Goal: Information Seeking & Learning: Check status

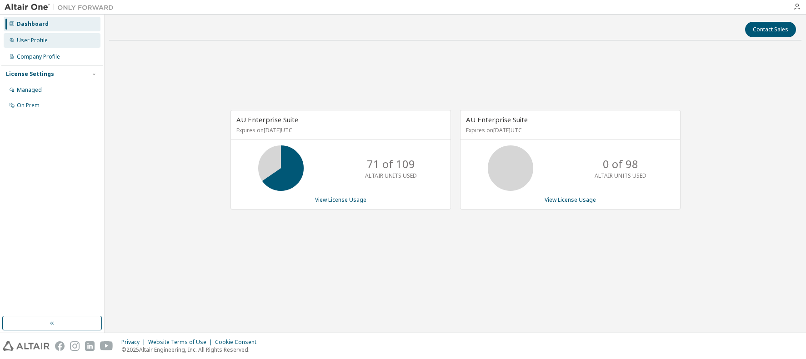
click at [33, 40] on div "User Profile" at bounding box center [32, 40] width 31 height 7
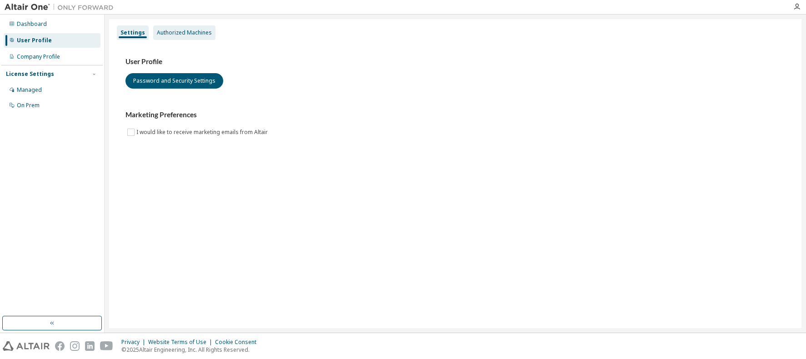
click at [182, 32] on div "Authorized Machines" at bounding box center [184, 32] width 55 height 7
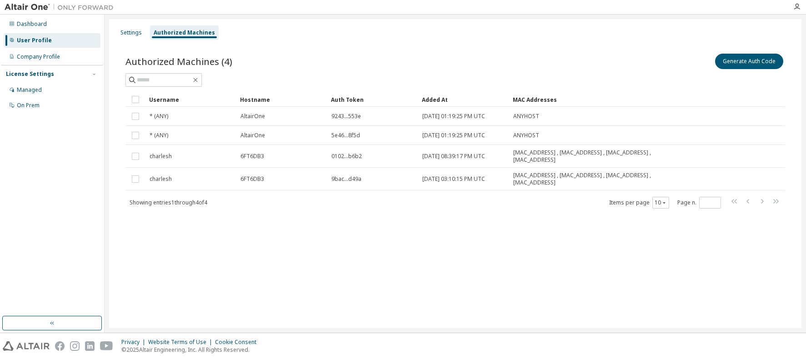
click at [31, 74] on div "License Settings" at bounding box center [30, 73] width 48 height 7
click at [129, 34] on div "Settings" at bounding box center [130, 32] width 21 height 7
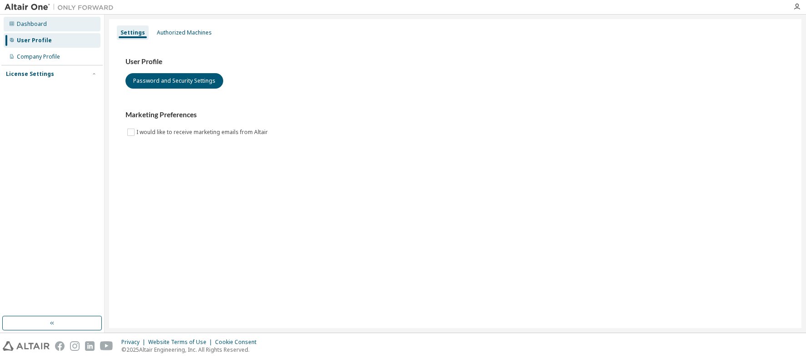
click at [33, 25] on div "Dashboard" at bounding box center [32, 23] width 30 height 7
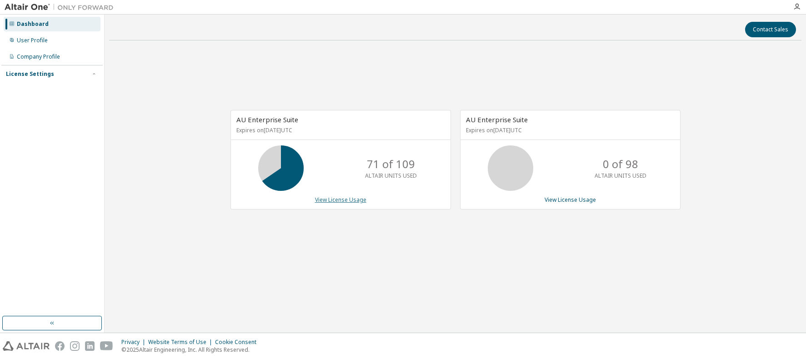
click at [346, 200] on link "View License Usage" at bounding box center [340, 200] width 51 height 8
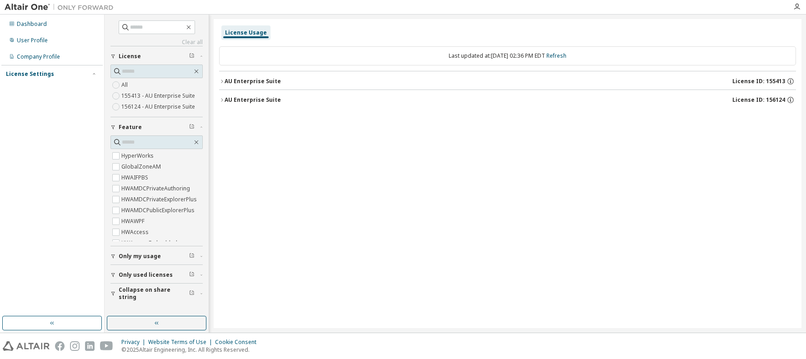
click at [223, 100] on icon "button" at bounding box center [221, 99] width 5 height 5
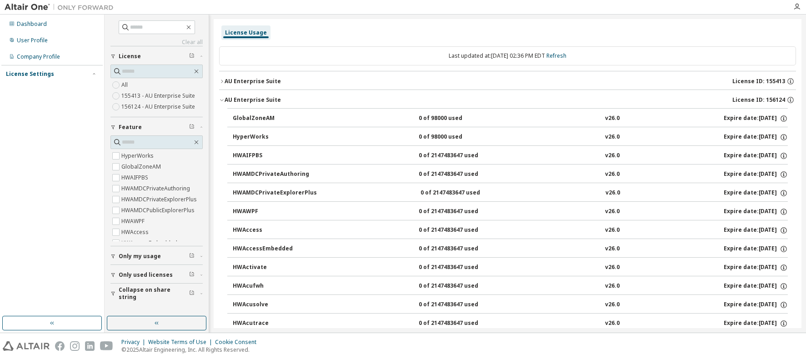
click at [221, 99] on icon "button" at bounding box center [221, 99] width 5 height 5
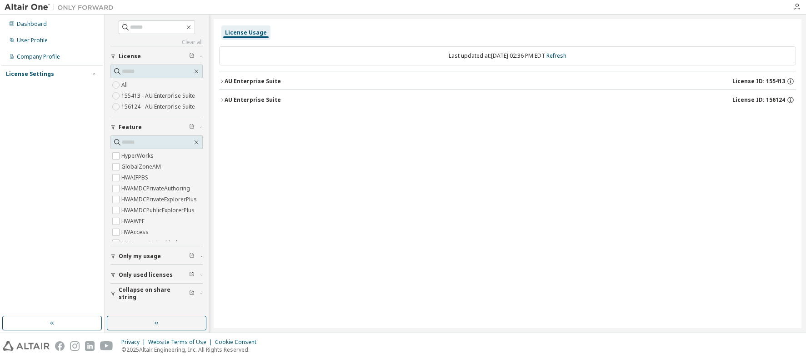
click at [223, 80] on icon "button" at bounding box center [221, 81] width 5 height 5
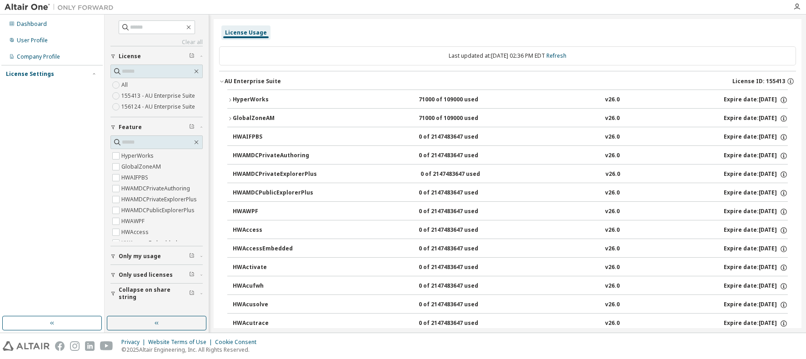
click at [223, 82] on icon "button" at bounding box center [221, 81] width 5 height 5
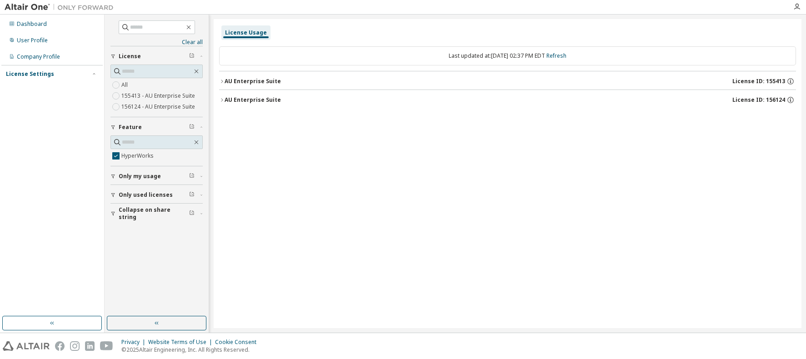
click at [221, 79] on icon "button" at bounding box center [221, 81] width 5 height 5
click at [229, 101] on icon "button" at bounding box center [229, 99] width 5 height 5
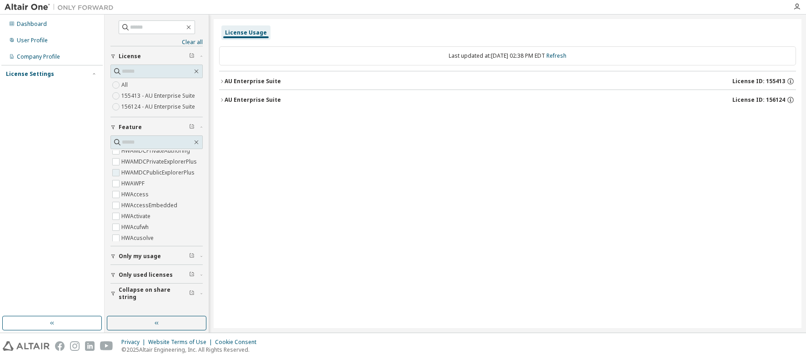
scroll to position [45, 0]
click at [153, 275] on span "Only used licenses" at bounding box center [146, 274] width 54 height 7
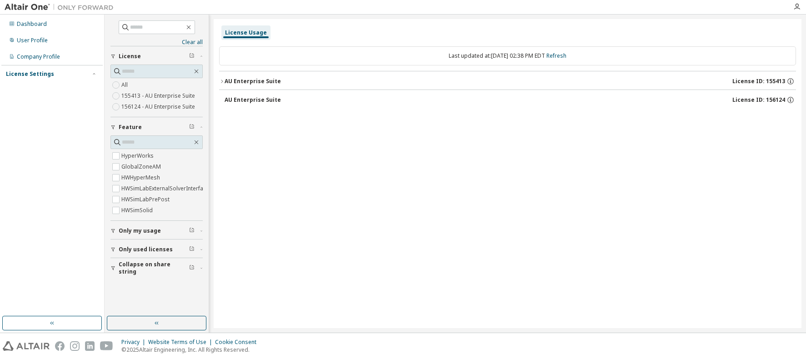
scroll to position [0, 0]
click at [222, 81] on icon "button" at bounding box center [222, 81] width 2 height 3
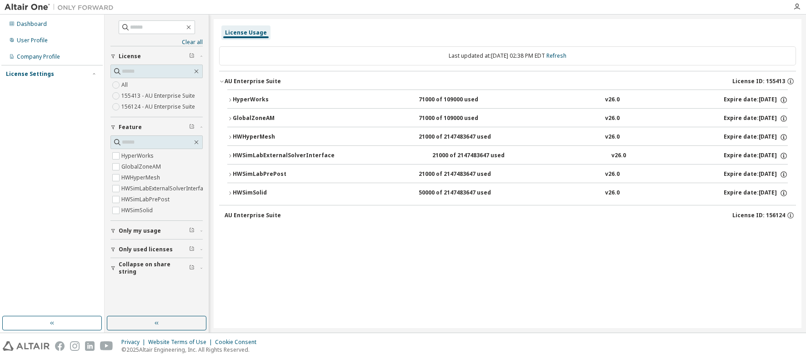
click at [430, 193] on div "50000 of 2147483647 used" at bounding box center [460, 193] width 82 height 8
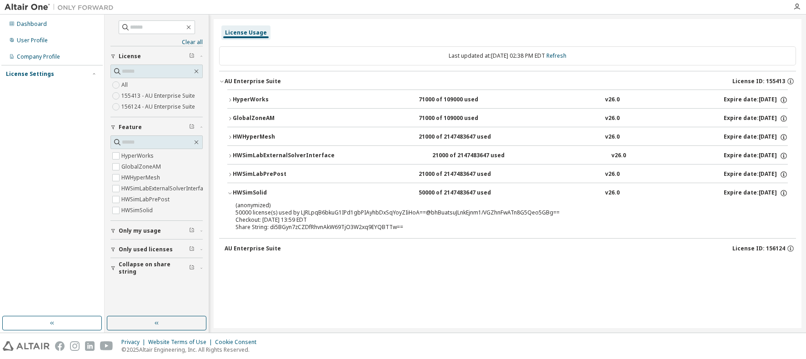
click at [431, 193] on div "50000 of 2147483647 used" at bounding box center [460, 193] width 82 height 8
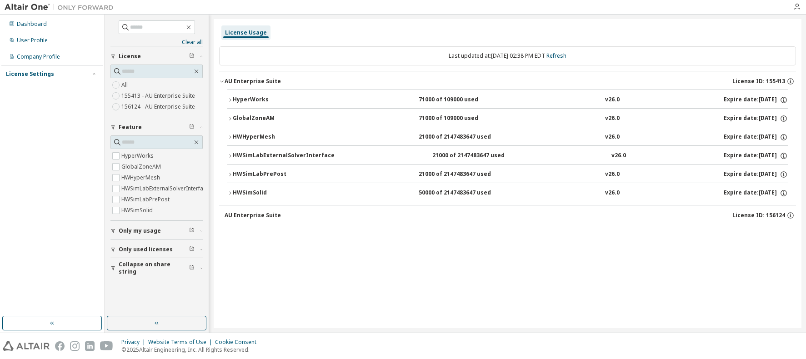
click at [431, 193] on div "50000 of 2147483647 used" at bounding box center [460, 193] width 82 height 8
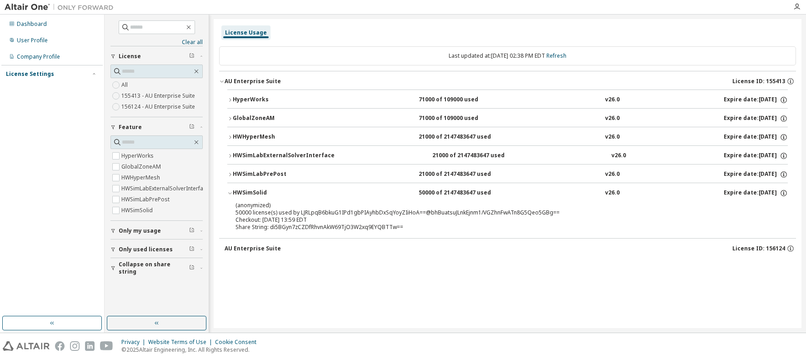
click at [431, 193] on div "50000 of 2147483647 used" at bounding box center [460, 193] width 82 height 8
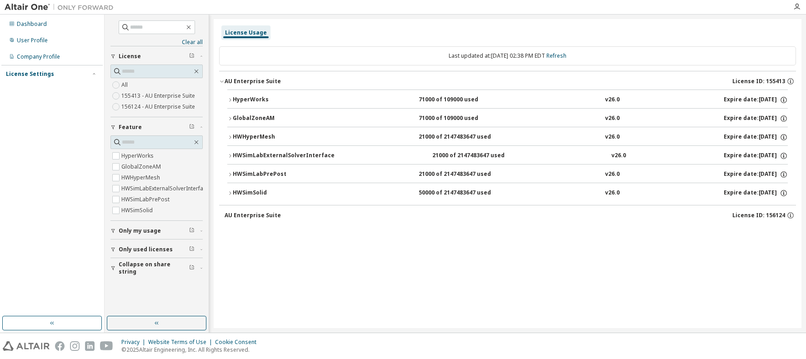
click at [298, 153] on div "HWSimLabExternalSolverInterface" at bounding box center [284, 156] width 102 height 8
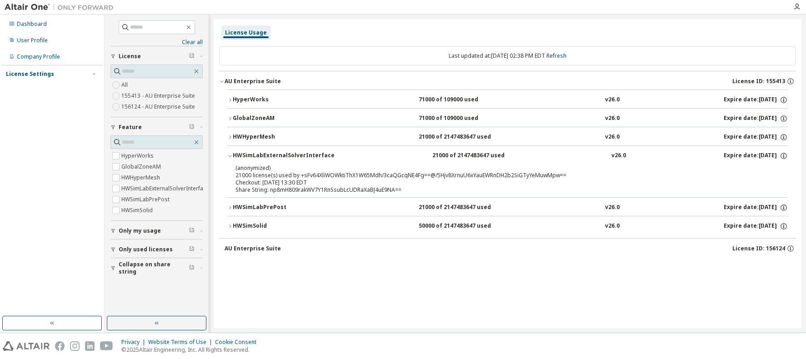
click at [299, 154] on div "HWSimLabExternalSolverInterface" at bounding box center [284, 156] width 102 height 8
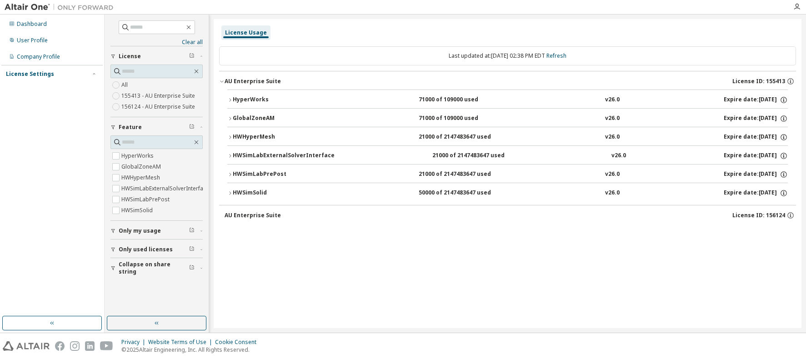
click at [299, 154] on div "HWSimLabExternalSolverInterface" at bounding box center [284, 156] width 102 height 8
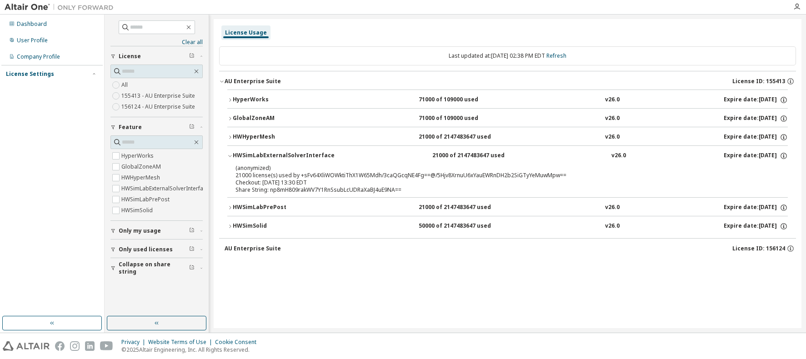
click at [265, 208] on div "HWSimLabPrePost" at bounding box center [274, 208] width 82 height 8
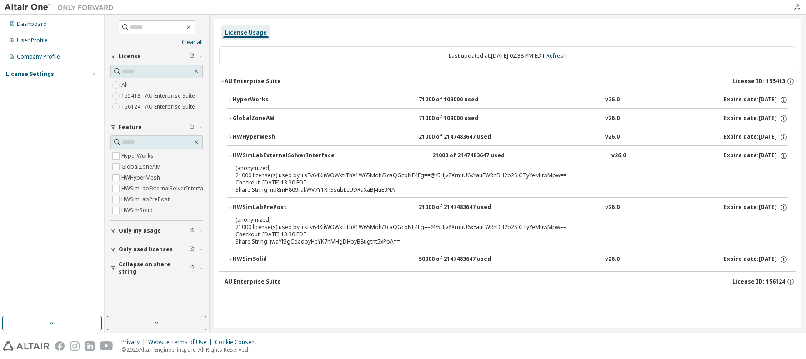
click at [262, 258] on div "HWSimSolid" at bounding box center [274, 259] width 82 height 8
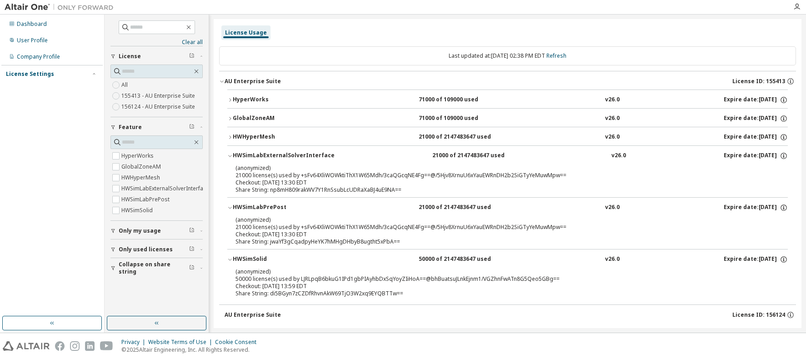
click at [256, 96] on div "HyperWorks" at bounding box center [274, 100] width 82 height 8
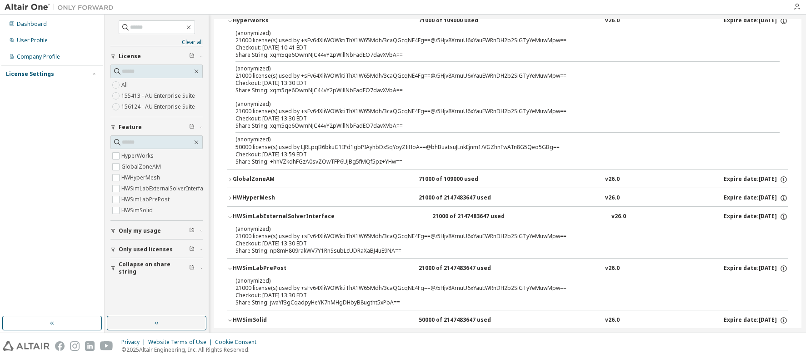
scroll to position [45, 0]
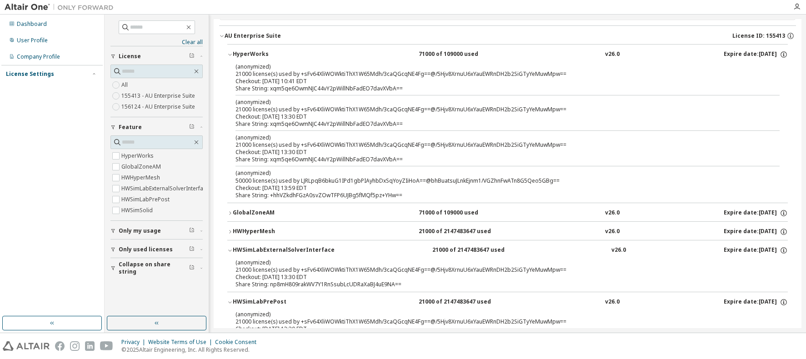
click at [61, 114] on div "Dashboard User Profile Company Profile License Settings Managed On Prem" at bounding box center [51, 165] width 101 height 299
click at [34, 22] on div "Dashboard" at bounding box center [32, 23] width 30 height 7
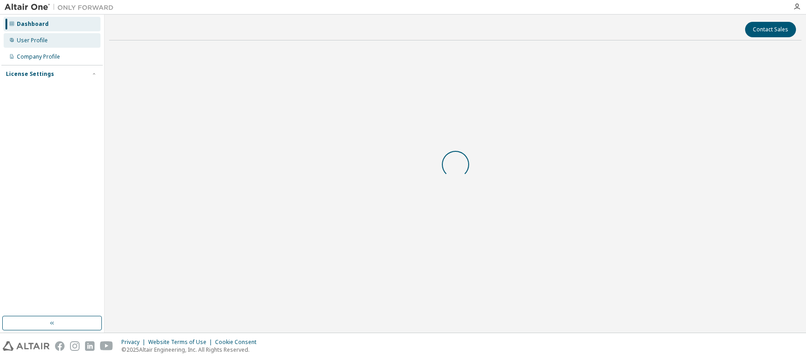
click at [39, 39] on div "User Profile" at bounding box center [32, 40] width 31 height 7
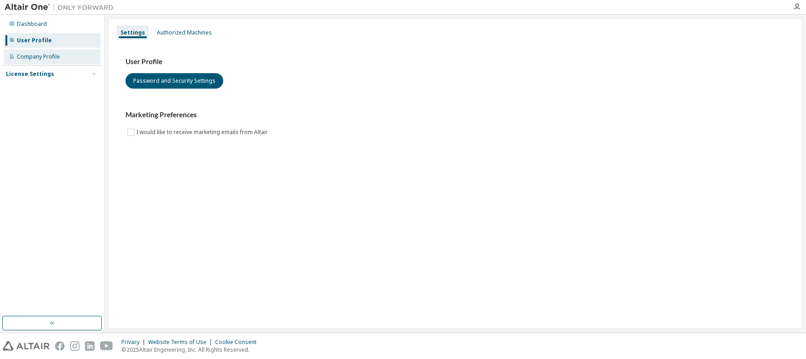
click at [38, 57] on div "Company Profile" at bounding box center [38, 56] width 43 height 7
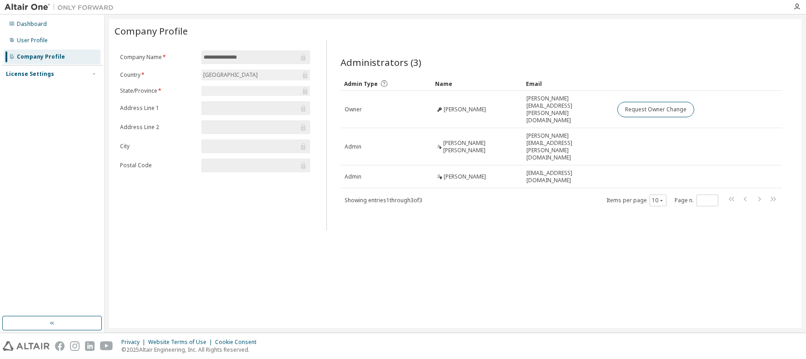
click at [35, 72] on div "License Settings" at bounding box center [30, 73] width 48 height 7
click at [33, 25] on div "Dashboard" at bounding box center [32, 23] width 30 height 7
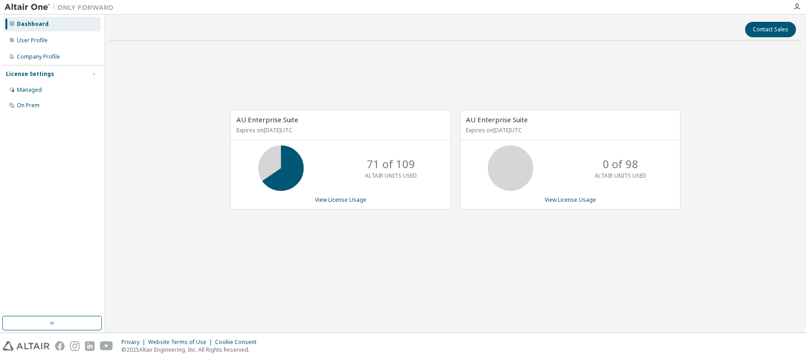
click at [511, 169] on icon at bounding box center [510, 168] width 23 height 23
click at [307, 80] on div "AU Enterprise Suite Expires on April 7, 2026 UTC 71 of 109 ALTAIR UNITS USED Vi…" at bounding box center [455, 165] width 692 height 234
click at [339, 202] on link "View License Usage" at bounding box center [340, 200] width 51 height 8
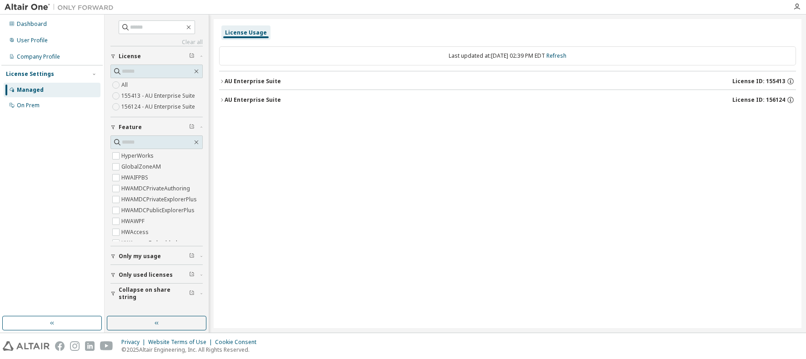
click at [51, 143] on div "Dashboard User Profile Company Profile License Settings Managed On Prem" at bounding box center [51, 165] width 101 height 299
drag, startPoint x: 403, startPoint y: 138, endPoint x: 345, endPoint y: 94, distance: 73.4
click at [402, 137] on div "License Usage Last updated at: Mon 2025-10-06 02:39 PM EDT Refresh AU Enterpris…" at bounding box center [508, 173] width 588 height 309
